Goal: Information Seeking & Learning: Learn about a topic

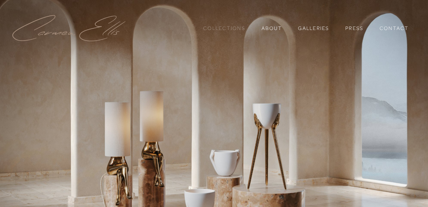
click at [235, 25] on link "Collections" at bounding box center [224, 28] width 42 height 12
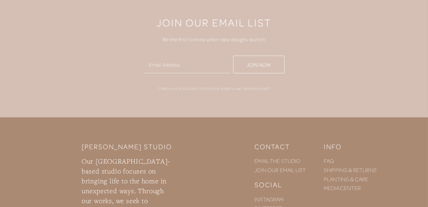
scroll to position [1443, 0]
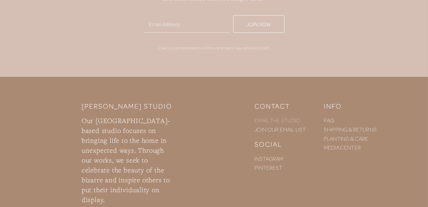
click at [287, 121] on link "EMAIL THE STUDIO" at bounding box center [277, 120] width 46 height 7
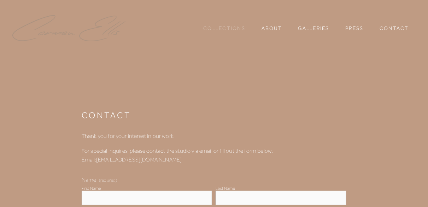
click at [237, 30] on link "Collections" at bounding box center [224, 28] width 42 height 12
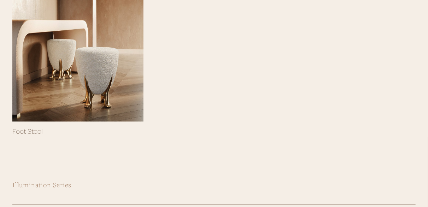
scroll to position [212, 0]
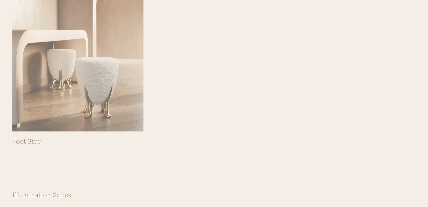
click at [94, 67] on div at bounding box center [77, 44] width 131 height 175
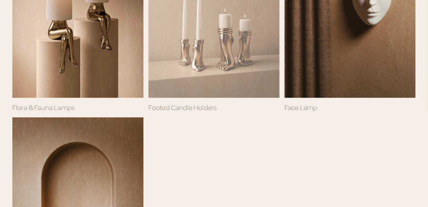
scroll to position [459, 0]
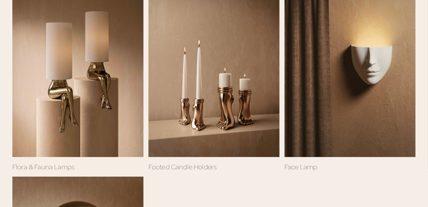
click at [48, 164] on link "Flora & Fauna Lamps" at bounding box center [43, 167] width 62 height 8
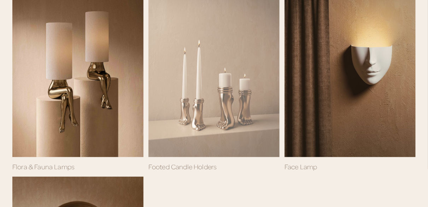
click at [236, 94] on div at bounding box center [213, 70] width 131 height 175
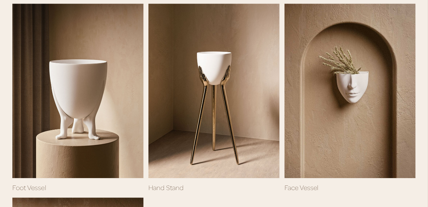
scroll to position [953, 0]
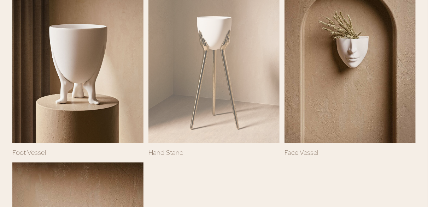
click at [218, 41] on div at bounding box center [213, 55] width 131 height 175
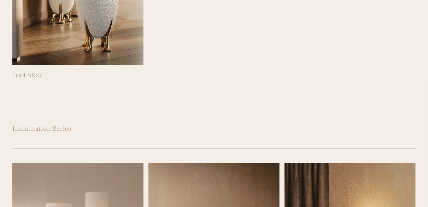
scroll to position [247, 0]
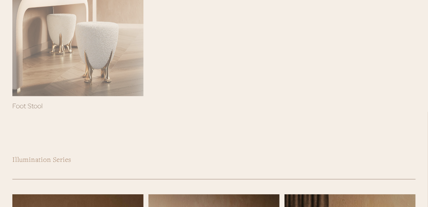
click at [102, 63] on div at bounding box center [77, 9] width 131 height 175
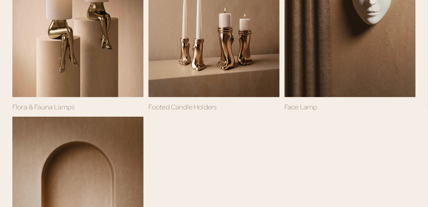
scroll to position [530, 0]
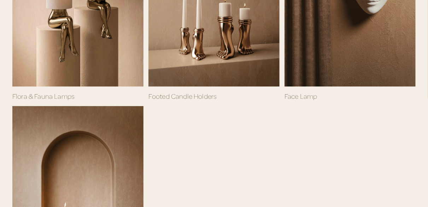
click at [55, 98] on link "Flora & Fauna Lamps" at bounding box center [43, 96] width 62 height 8
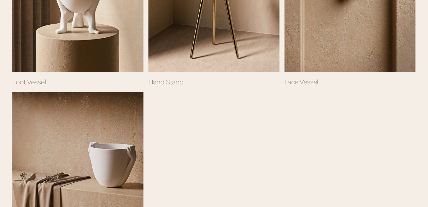
scroll to position [953, 0]
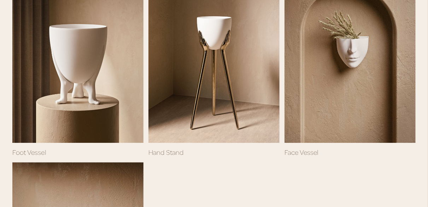
click at [30, 153] on link "Foot Vessel" at bounding box center [29, 152] width 34 height 8
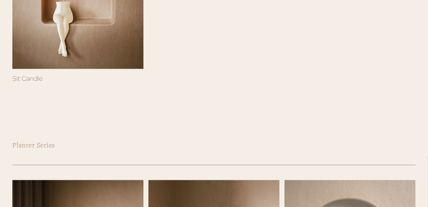
scroll to position [671, 0]
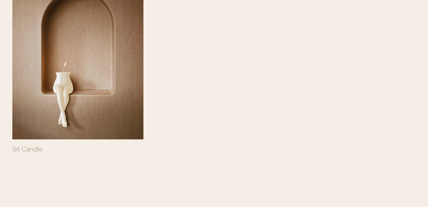
click at [33, 151] on link "Sit Candle" at bounding box center [27, 149] width 30 height 8
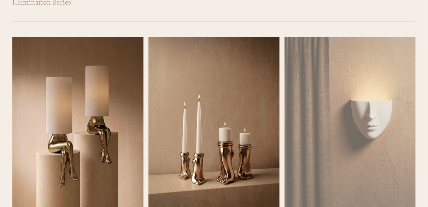
scroll to position [388, 0]
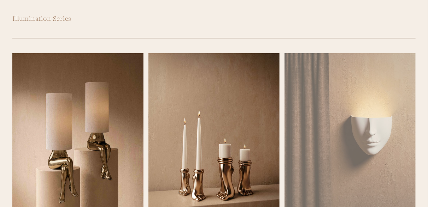
click at [377, 133] on div "Sold Out" at bounding box center [349, 140] width 131 height 175
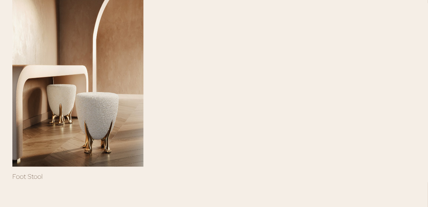
scroll to position [0, 0]
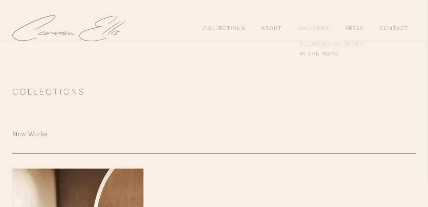
click at [323, 46] on link "Illumination Series" at bounding box center [331, 44] width 67 height 9
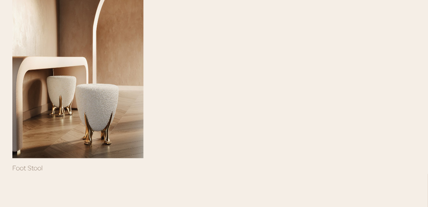
scroll to position [212, 0]
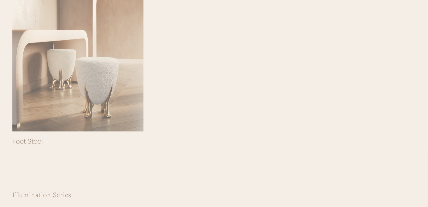
click at [106, 86] on div at bounding box center [77, 44] width 131 height 175
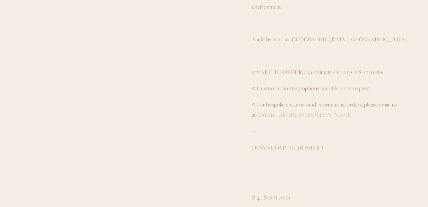
scroll to position [282, 0]
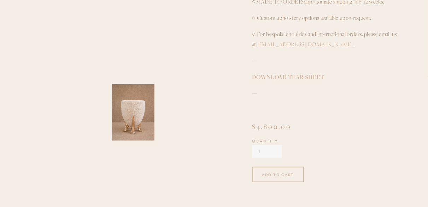
click at [272, 153] on input "1" at bounding box center [267, 151] width 30 height 13
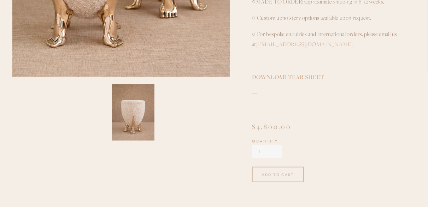
click at [272, 153] on input "1" at bounding box center [267, 151] width 30 height 13
click at [273, 148] on input "2" at bounding box center [267, 151] width 30 height 13
click at [272, 149] on input "3" at bounding box center [267, 151] width 30 height 13
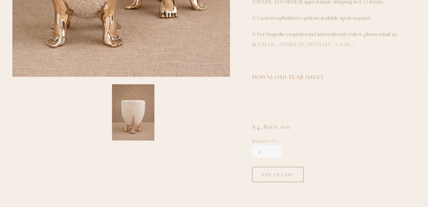
click at [272, 149] on input "4" at bounding box center [267, 151] width 30 height 13
click at [272, 149] on input "5" at bounding box center [267, 151] width 30 height 13
click at [272, 149] on input "6" at bounding box center [267, 151] width 30 height 13
type input "7"
click at [272, 149] on input "7" at bounding box center [267, 151] width 30 height 13
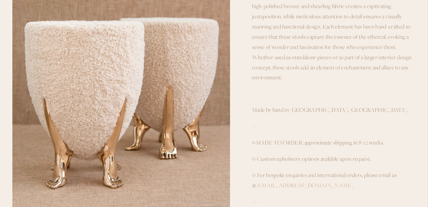
scroll to position [35, 0]
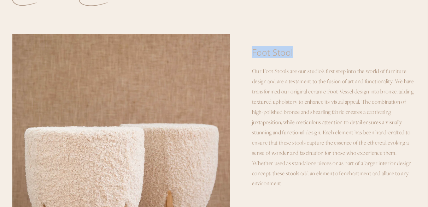
drag, startPoint x: 253, startPoint y: 49, endPoint x: 292, endPoint y: 53, distance: 38.6
click at [292, 53] on h1 "Foot Stool" at bounding box center [333, 52] width 163 height 11
copy h1 "Foot Stool"
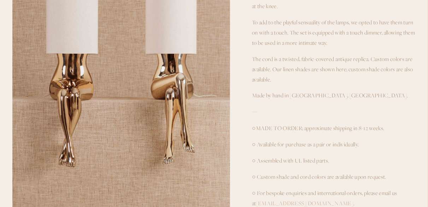
scroll to position [35, 0]
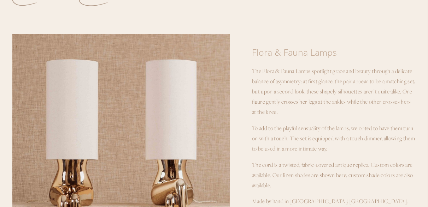
drag, startPoint x: 254, startPoint y: 50, endPoint x: 294, endPoint y: 52, distance: 39.9
click at [294, 52] on h1 "Flora & Fauna Lamps" at bounding box center [333, 52] width 163 height 11
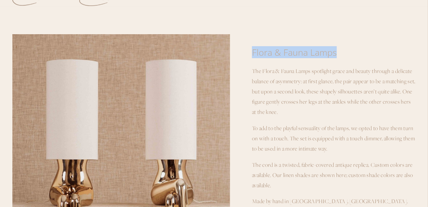
drag, startPoint x: 252, startPoint y: 51, endPoint x: 339, endPoint y: 54, distance: 87.6
click at [339, 54] on h1 "Flora & Fauna Lamps" at bounding box center [333, 52] width 163 height 11
click at [278, 52] on h1 "Flora & Fauna Lamps" at bounding box center [333, 52] width 163 height 11
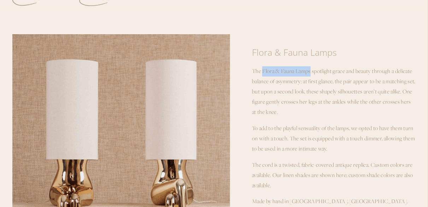
drag, startPoint x: 263, startPoint y: 71, endPoint x: 309, endPoint y: 73, distance: 46.3
click at [311, 72] on p "The Flora & Fauna Lamps spotlight grace and beauty through a delicate balance o…" at bounding box center [333, 91] width 163 height 51
copy p "Flora & Fauna Lamps"
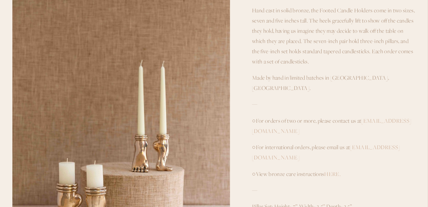
scroll to position [106, 0]
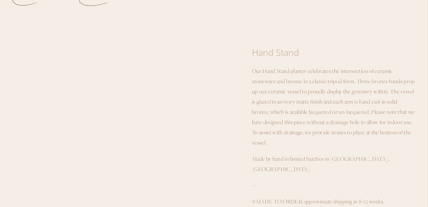
scroll to position [35, 0]
drag, startPoint x: 253, startPoint y: 50, endPoint x: 297, endPoint y: 53, distance: 44.2
click at [297, 53] on h1 "Hand Stand" at bounding box center [333, 52] width 163 height 11
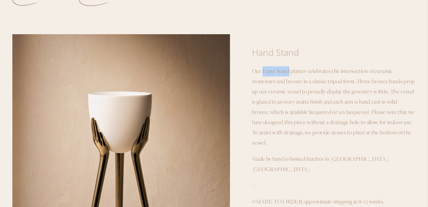
drag, startPoint x: 262, startPoint y: 71, endPoint x: 290, endPoint y: 73, distance: 27.6
click at [290, 73] on p "Our Hand Stand planter celebrates the intersection of ceramic stoneware and bro…" at bounding box center [333, 107] width 163 height 82
copy p "Hand Stand"
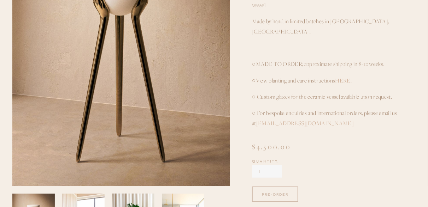
scroll to position [212, 0]
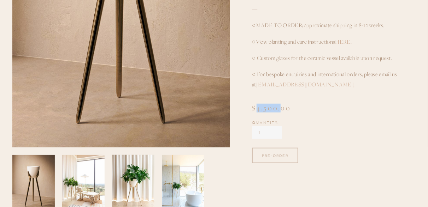
drag, startPoint x: 252, startPoint y: 97, endPoint x: 276, endPoint y: 98, distance: 24.0
click at [276, 105] on div "$4,500.00" at bounding box center [333, 108] width 163 height 7
copy div "$4,500"
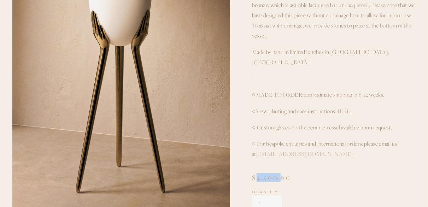
scroll to position [141, 0]
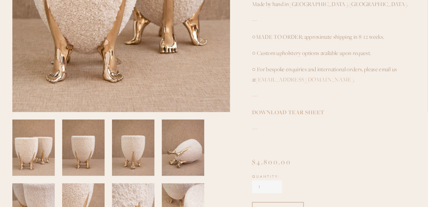
scroll to position [318, 0]
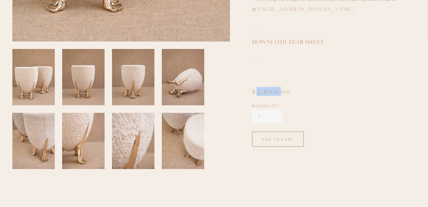
drag, startPoint x: 252, startPoint y: 92, endPoint x: 276, endPoint y: 90, distance: 24.1
click at [276, 90] on div "$4,800.00" at bounding box center [333, 91] width 163 height 7
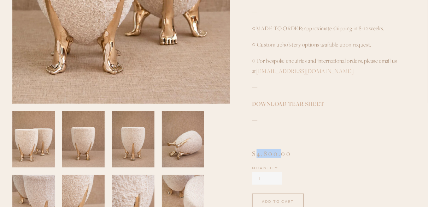
scroll to position [282, 0]
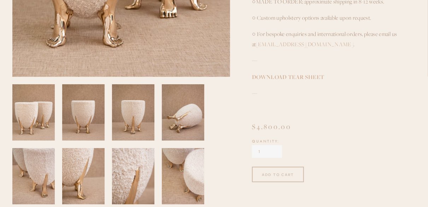
click at [266, 95] on p "—" at bounding box center [333, 94] width 163 height 10
drag, startPoint x: 253, startPoint y: 125, endPoint x: 276, endPoint y: 127, distance: 23.1
click at [276, 127] on div "$4,800.00" at bounding box center [333, 127] width 163 height 7
copy div "$4,800"
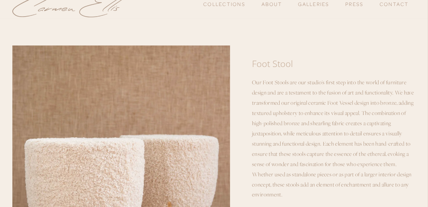
scroll to position [0, 0]
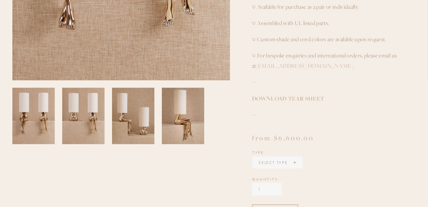
scroll to position [282, 0]
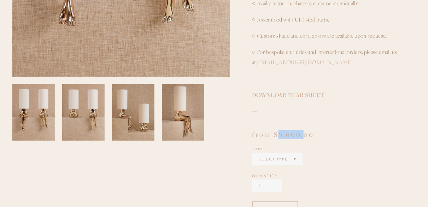
drag, startPoint x: 273, startPoint y: 133, endPoint x: 299, endPoint y: 135, distance: 26.5
click at [299, 135] on div "from $6,600.00" at bounding box center [333, 134] width 163 height 7
copy div "$6,600"
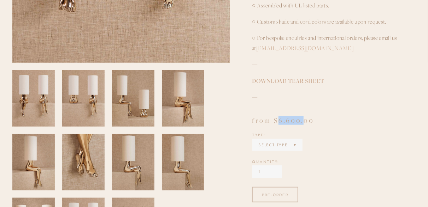
scroll to position [318, 0]
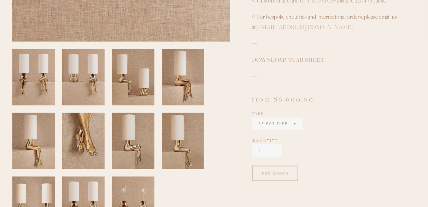
click at [339, 80] on p "—" at bounding box center [333, 76] width 163 height 10
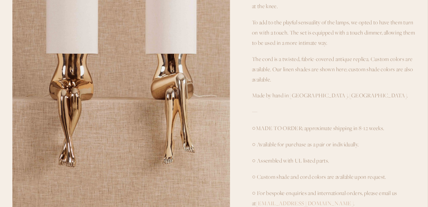
scroll to position [35, 0]
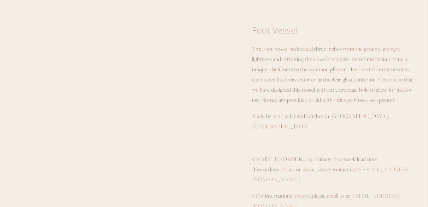
scroll to position [35, 0]
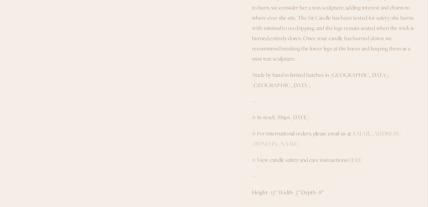
scroll to position [106, 0]
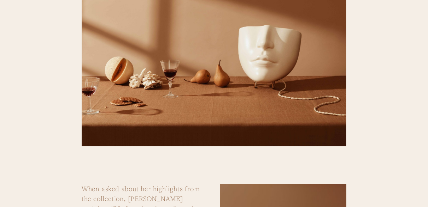
scroll to position [1412, 0]
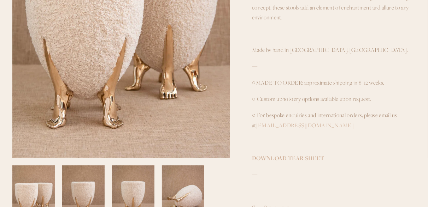
scroll to position [212, 0]
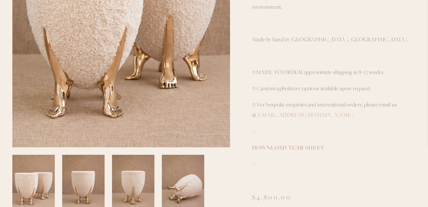
drag, startPoint x: 289, startPoint y: 117, endPoint x: 360, endPoint y: 134, distance: 73.0
click at [360, 134] on p "—" at bounding box center [333, 131] width 163 height 10
drag, startPoint x: 305, startPoint y: 114, endPoint x: 251, endPoint y: 115, distance: 53.7
click at [251, 115] on section "Foot Stool $4,800.00 ​Our Foot Stools are our studio's first step into the worl…" at bounding box center [322, 64] width 185 height 413
copy link "[EMAIL_ADDRESS][DOMAIN_NAME]"
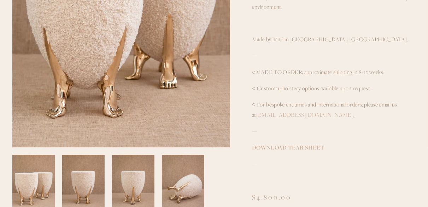
click at [265, 123] on div "​Our Foot Stools are our studio's first step into the world of furniture design…" at bounding box center [333, 38] width 163 height 296
drag, startPoint x: 304, startPoint y: 114, endPoint x: 247, endPoint y: 109, distance: 57.1
click at [247, 109] on section "Foot Stool $4,800.00 ​Our Foot Stools are our studio's first step into the worl…" at bounding box center [322, 64] width 185 height 413
copy link "[EMAIL_ADDRESS][DOMAIN_NAME]"
